Goal: Task Accomplishment & Management: Manage account settings

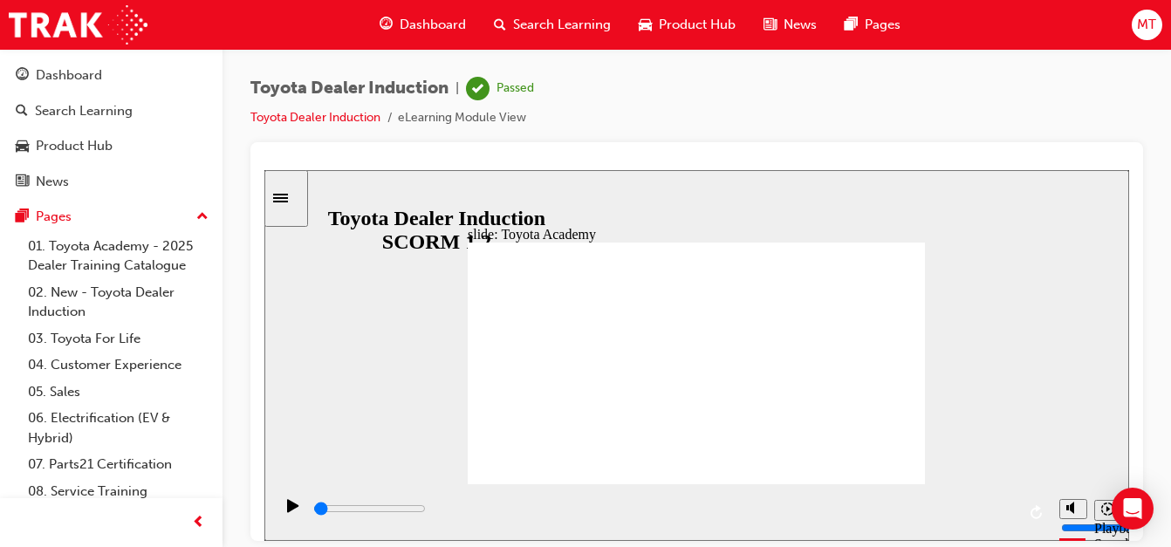
scroll to position [88, 0]
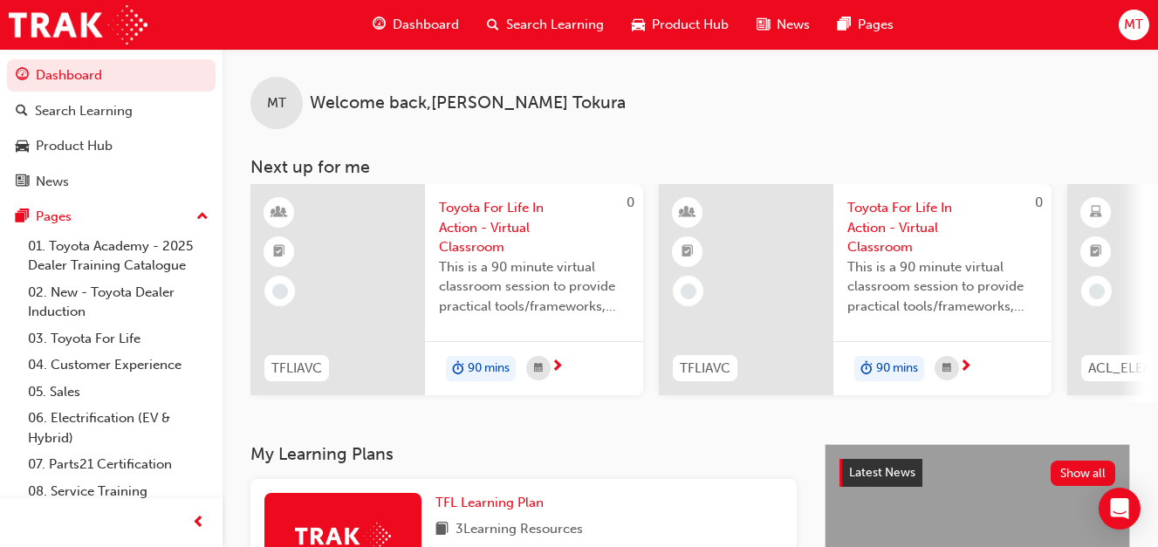
click at [1138, 16] on span "MT" at bounding box center [1133, 25] width 19 height 20
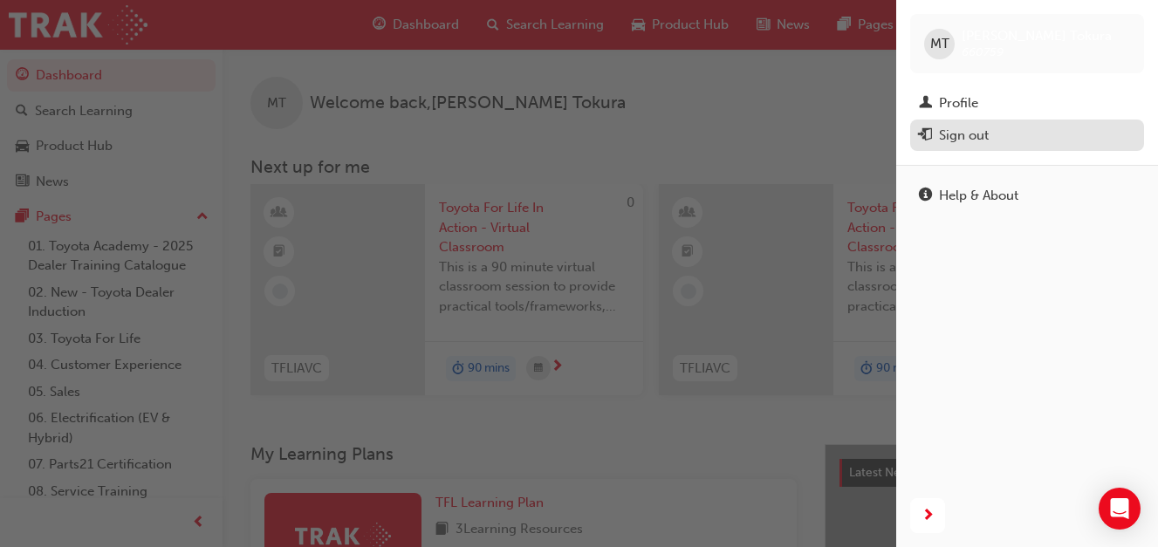
click at [989, 137] on div "Sign out" at bounding box center [1027, 136] width 216 height 22
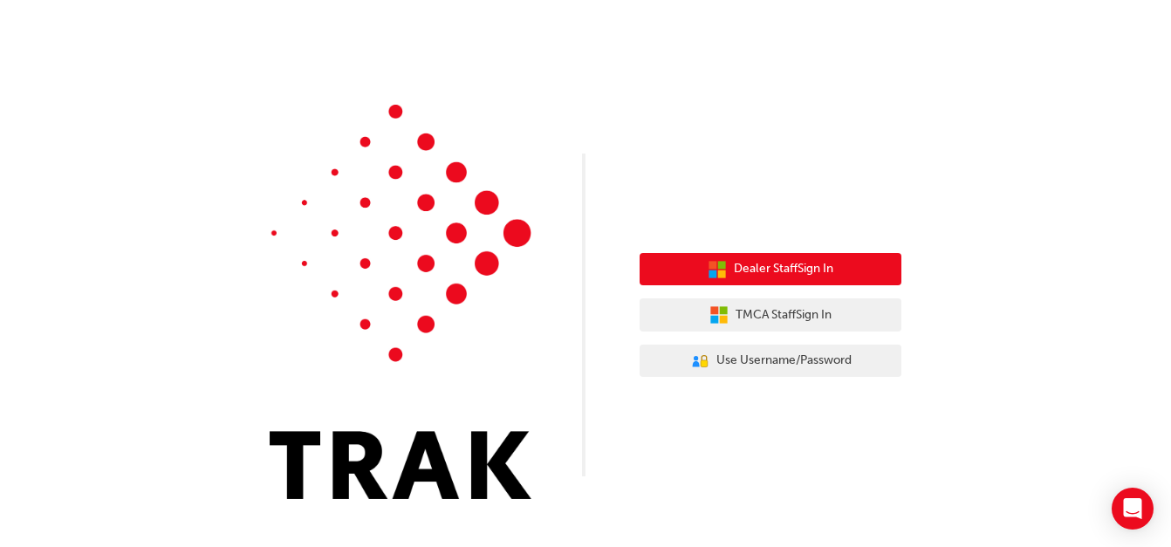
click at [798, 277] on span "Dealer Staff Sign In" at bounding box center [783, 269] width 99 height 20
